Goal: Task Accomplishment & Management: Use online tool/utility

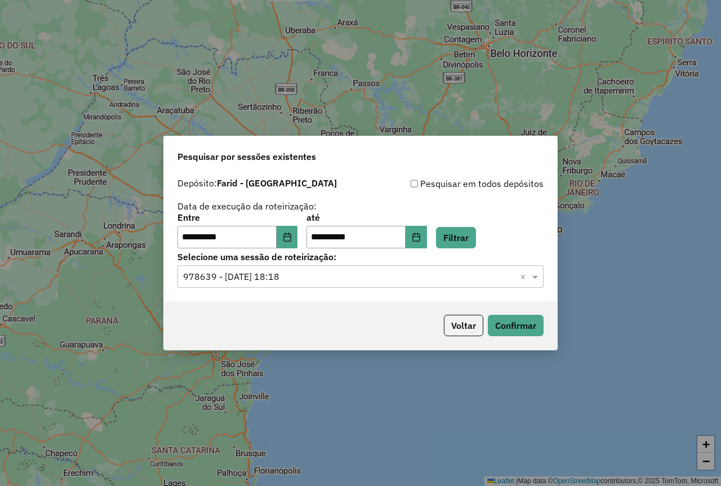
click at [290, 237] on button "Choose Date" at bounding box center [287, 237] width 21 height 23
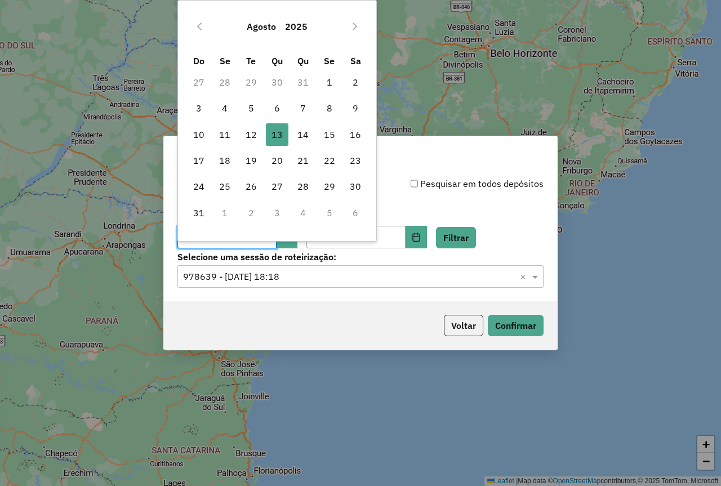
click at [343, 109] on td "9" at bounding box center [356, 108] width 26 height 26
click at [338, 108] on span "8" at bounding box center [329, 108] width 23 height 23
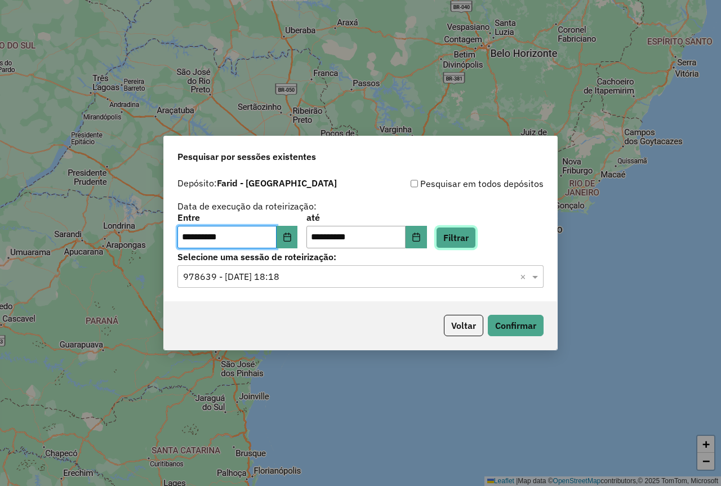
click at [470, 237] on button "Filtrar" at bounding box center [456, 237] width 40 height 21
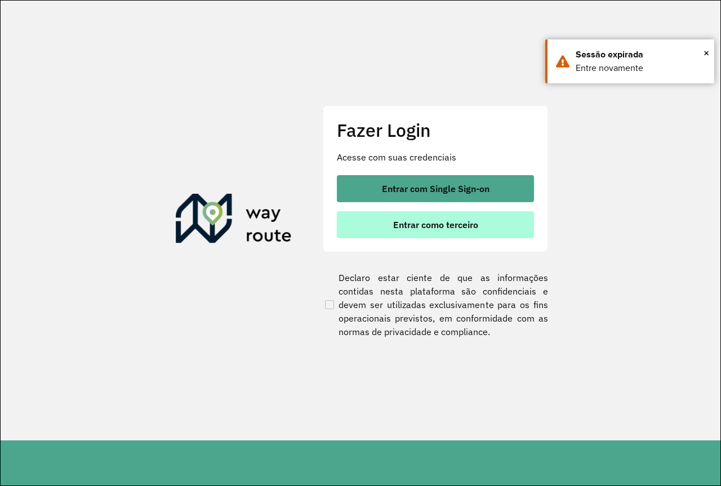
click at [425, 233] on button "Entrar como terceiro" at bounding box center [435, 224] width 197 height 27
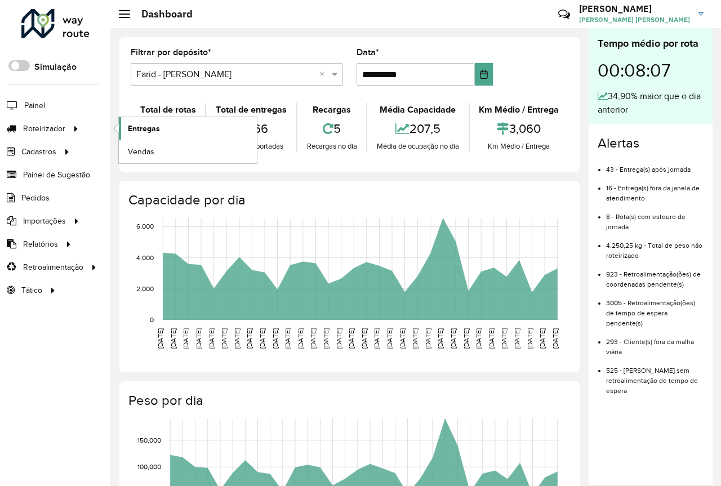
click at [150, 125] on span "Entregas" at bounding box center [144, 129] width 32 height 12
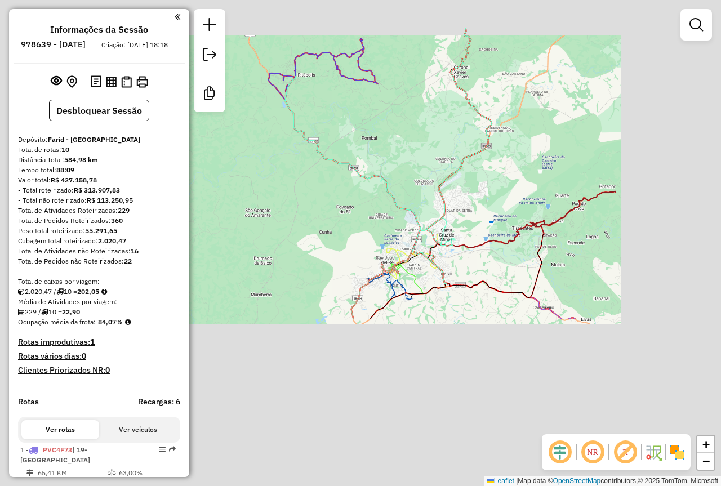
scroll to position [507, 0]
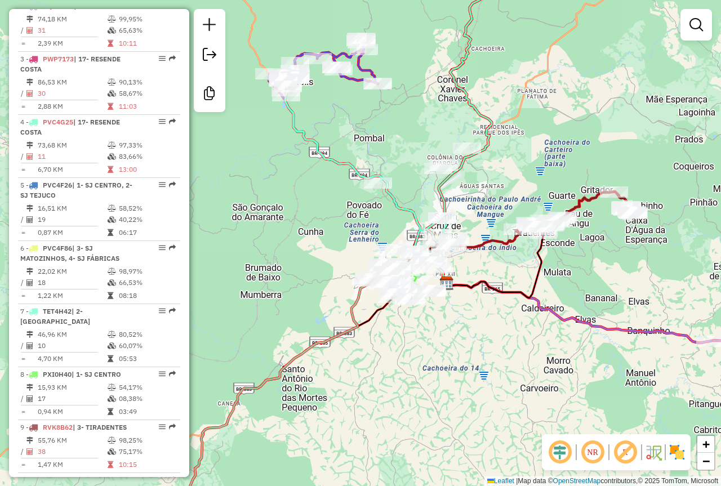
click at [298, 264] on div "Janela de atendimento Grade de atendimento Capacidade Transportadoras Veículos …" at bounding box center [360, 243] width 721 height 486
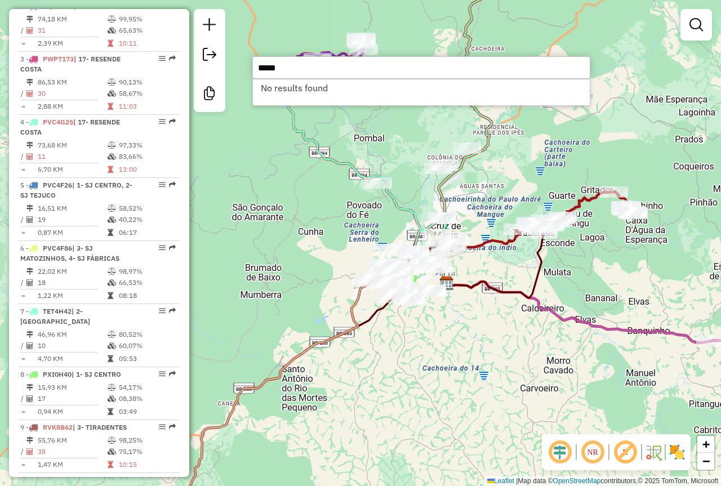
type input "*****"
click at [282, 217] on div "Janela de atendimento Grade de atendimento Capacidade Transportadoras Veículos …" at bounding box center [360, 243] width 721 height 486
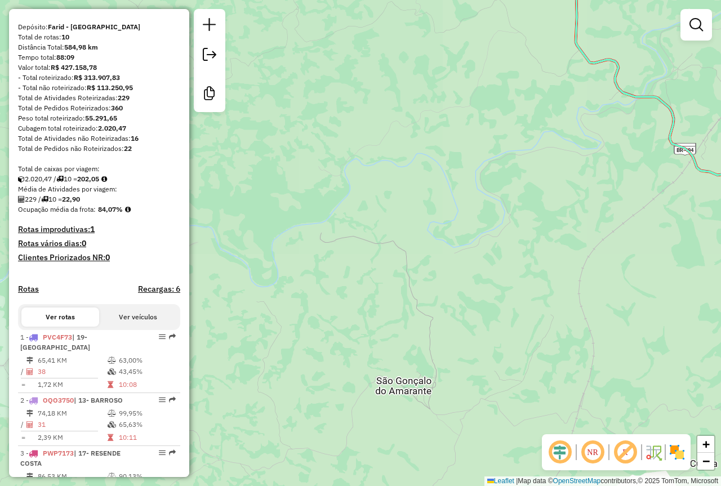
scroll to position [0, 0]
